Goal: Task Accomplishment & Management: Complete application form

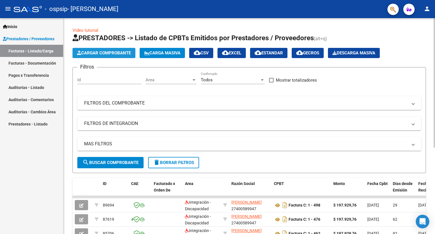
click at [94, 51] on span "Cargar Comprobante" at bounding box center [104, 52] width 54 height 5
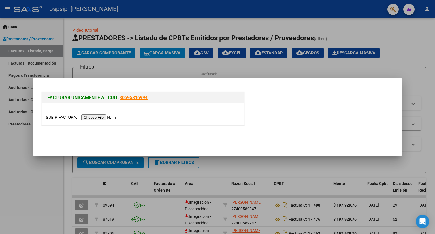
click at [89, 116] on input "file" at bounding box center [82, 118] width 72 height 6
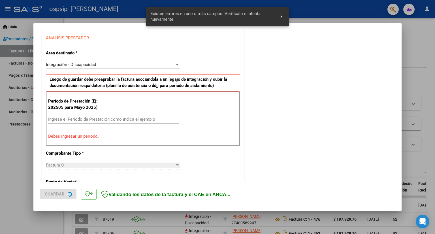
scroll to position [110, 0]
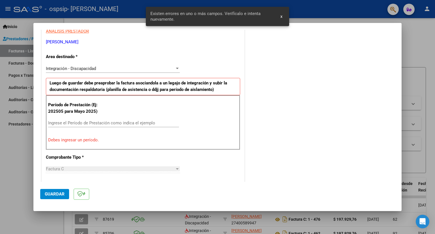
click at [104, 66] on div "Integración - Discapacidad" at bounding box center [110, 68] width 129 height 5
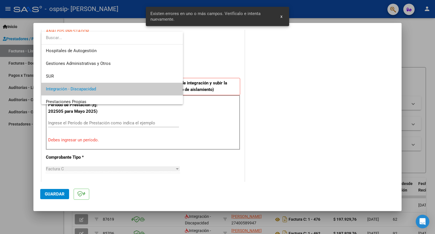
scroll to position [21, 0]
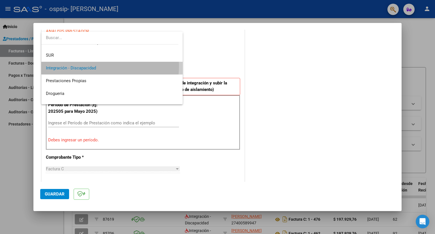
click at [104, 66] on span "Integración - Discapacidad" at bounding box center [112, 68] width 133 height 13
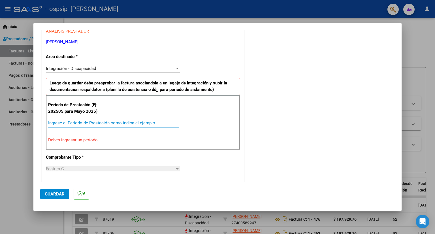
click at [109, 120] on input "Ingrese el Período de Prestación como indica el ejemplo" at bounding box center [113, 122] width 131 height 5
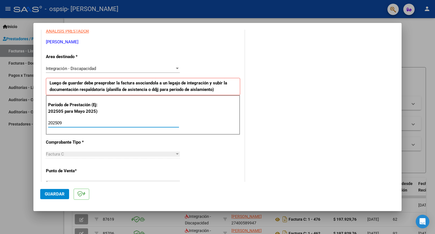
type input "202509"
click at [103, 166] on div "CUIT * 27-40058994-7 Ingresar CUIT ANALISIS PRESTADOR [PERSON_NAME] ARCA Padrón…" at bounding box center [143, 204] width 203 height 427
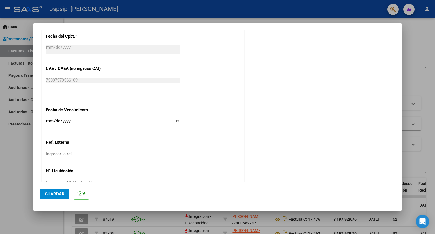
scroll to position [346, 0]
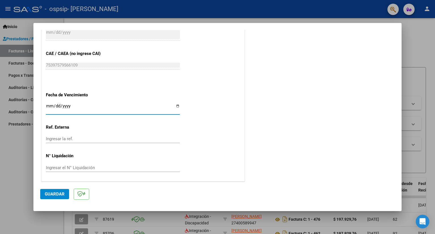
click at [176, 106] on input "Ingresar la fecha" at bounding box center [113, 108] width 134 height 9
click at [50, 105] on input "Ingresar la fecha" at bounding box center [113, 108] width 134 height 9
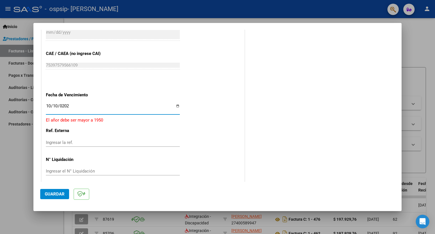
type input "[DATE]"
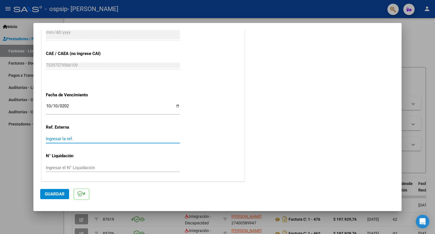
click at [66, 140] on input "Ingresar la ref." at bounding box center [113, 138] width 134 height 5
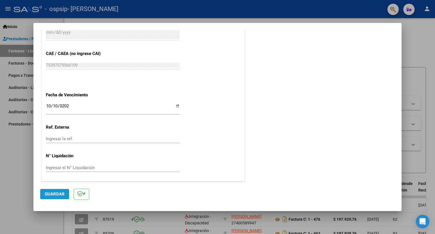
click at [56, 194] on span "Guardar" at bounding box center [55, 194] width 20 height 5
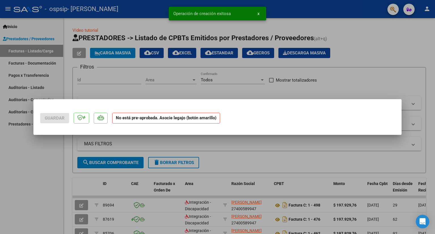
scroll to position [0, 0]
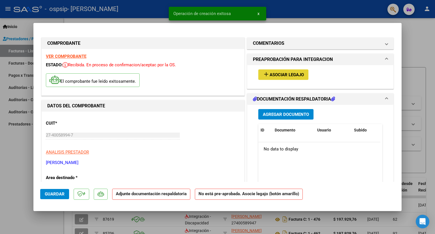
click at [277, 74] on span "Asociar Legajo" at bounding box center [287, 74] width 34 height 5
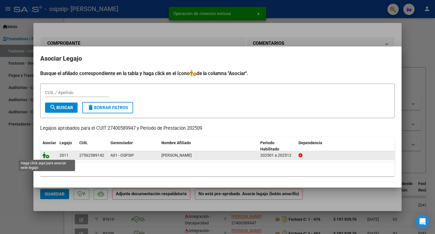
click at [45, 157] on icon at bounding box center [46, 155] width 7 height 6
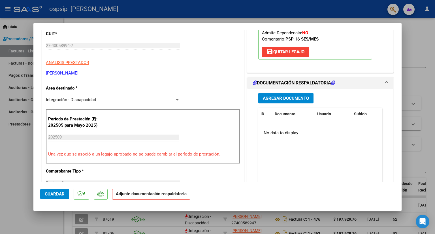
scroll to position [92, 0]
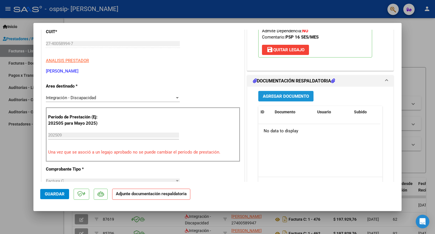
click at [281, 94] on span "Agregar Documento" at bounding box center [286, 96] width 46 height 5
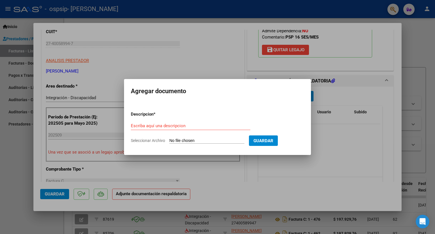
click at [194, 142] on input "Seleccionar Archivo" at bounding box center [207, 140] width 75 height 5
type input "C:\fakepath\ASISTENCIA [PERSON_NAME] (3).pdf"
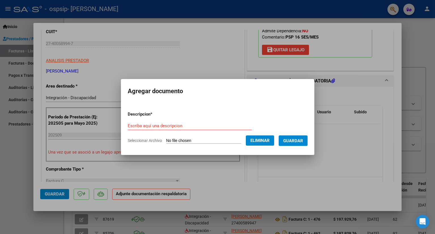
click at [146, 121] on form "Descripcion * Escriba aquí una descripcion Seleccionar Archivo Eliminar Guardar" at bounding box center [218, 127] width 180 height 41
click at [138, 127] on input "Escriba aquí una descripcion" at bounding box center [190, 125] width 124 height 5
type input "ASISTENCIA"
click at [300, 143] on span "Guardar" at bounding box center [293, 140] width 20 height 5
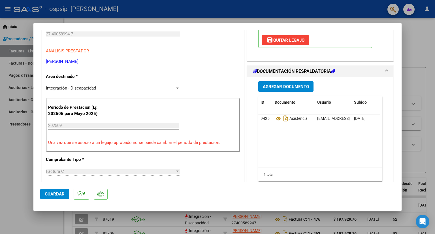
scroll to position [99, 0]
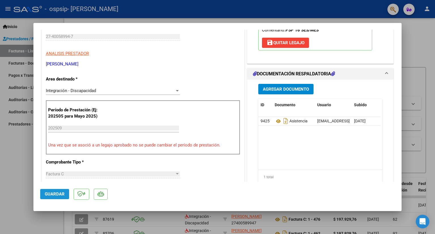
click at [48, 194] on span "Guardar" at bounding box center [55, 194] width 20 height 5
click at [56, 194] on span "Guardar" at bounding box center [55, 194] width 20 height 5
